Goal: Information Seeking & Learning: Learn about a topic

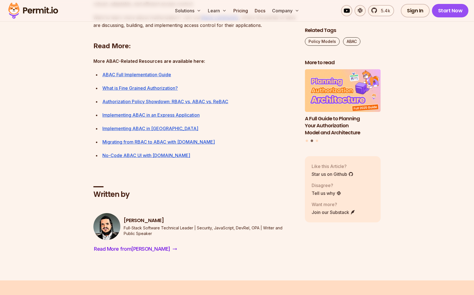
scroll to position [2489, 0]
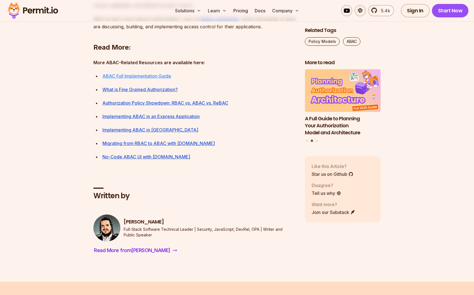
click at [159, 79] on link "ABAC Full Implementation Guide" at bounding box center [136, 76] width 69 height 6
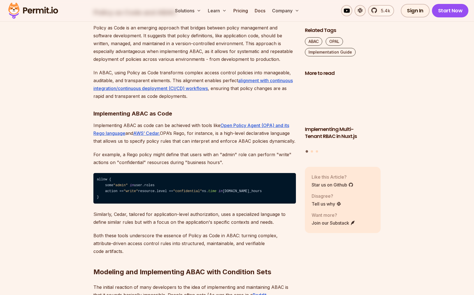
scroll to position [957, 0]
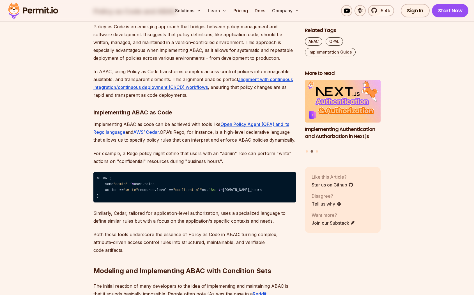
click at [130, 15] on strong "Policy as Code and ABAC" at bounding box center [134, 11] width 83 height 8
click at [167, 15] on strong "Policy as Code and ABAC" at bounding box center [134, 11] width 83 height 8
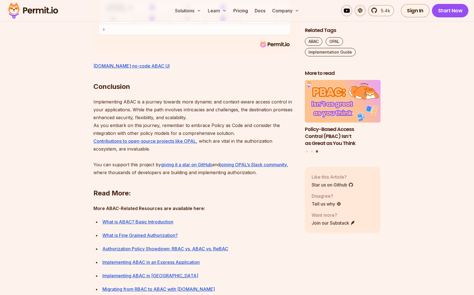
scroll to position [2539, 0]
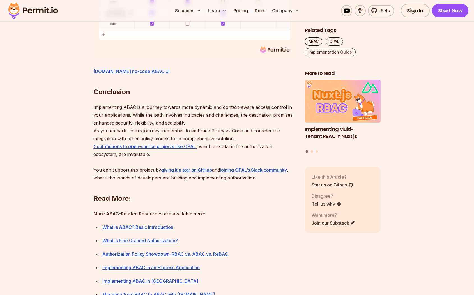
click at [236, 96] on h2 "Conclusion" at bounding box center [194, 80] width 202 height 31
